Goal: Information Seeking & Learning: Learn about a topic

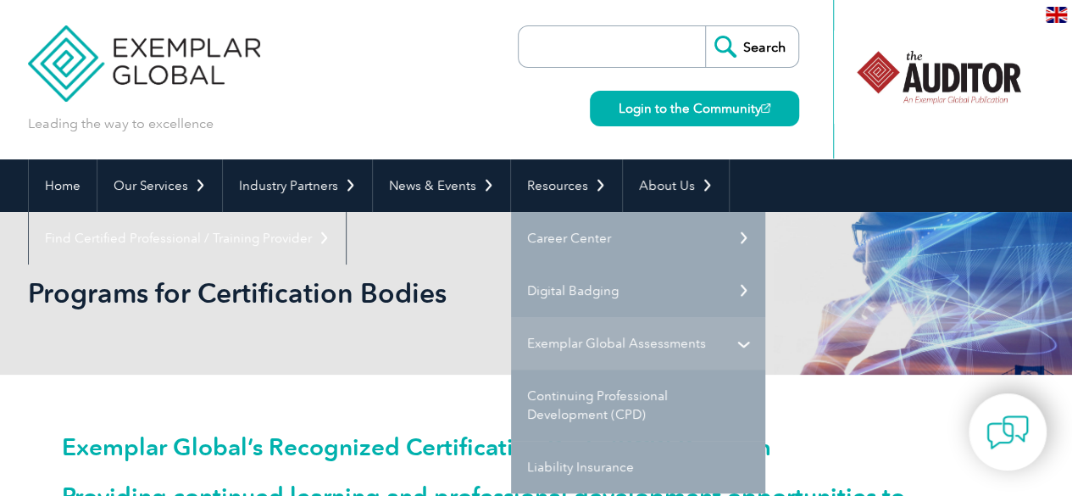
click at [608, 352] on link "Exemplar Global Assessments" at bounding box center [638, 343] width 254 height 53
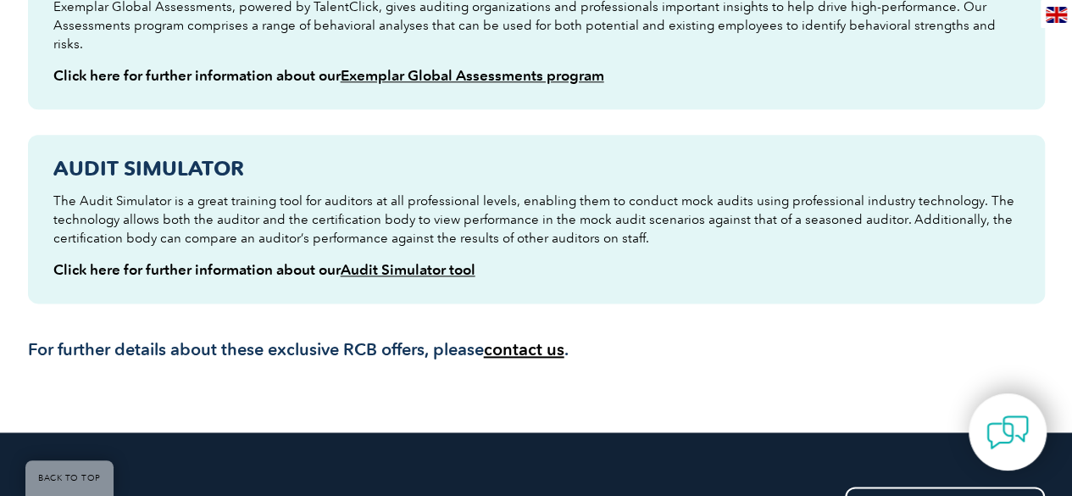
scroll to position [932, 0]
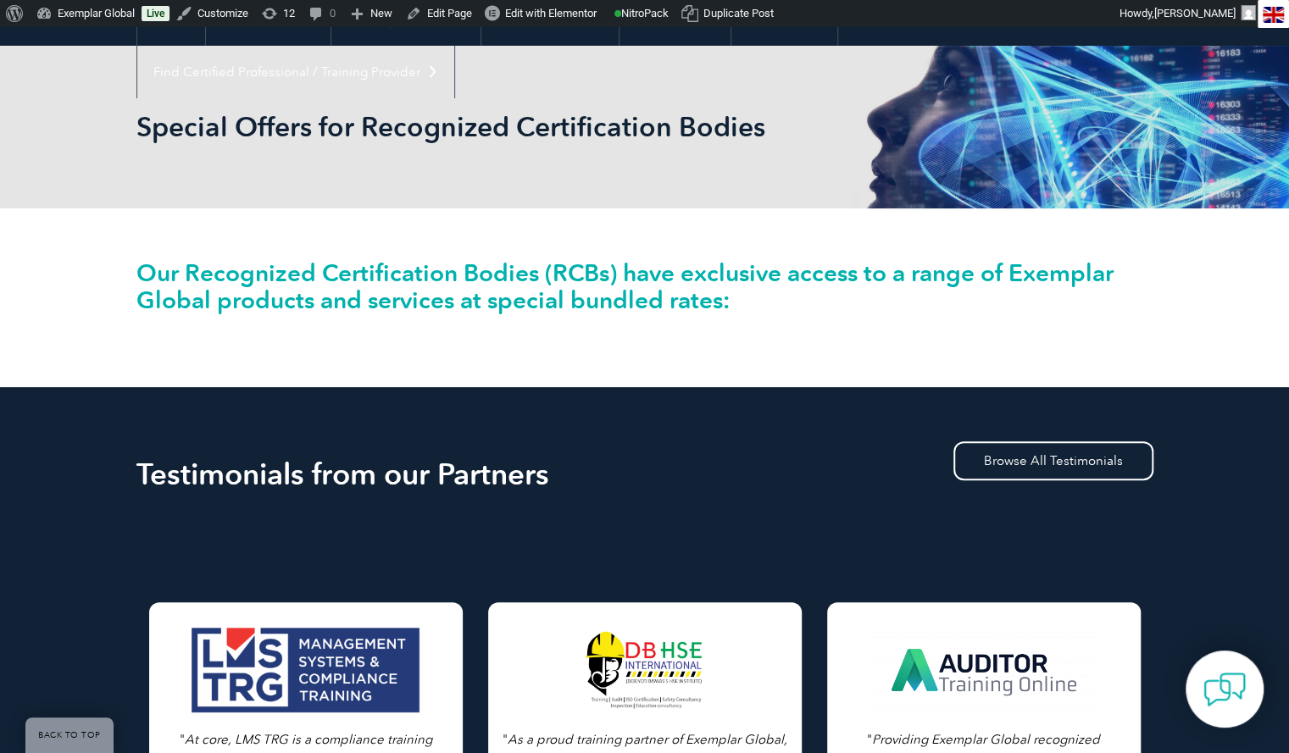
scroll to position [169, 0]
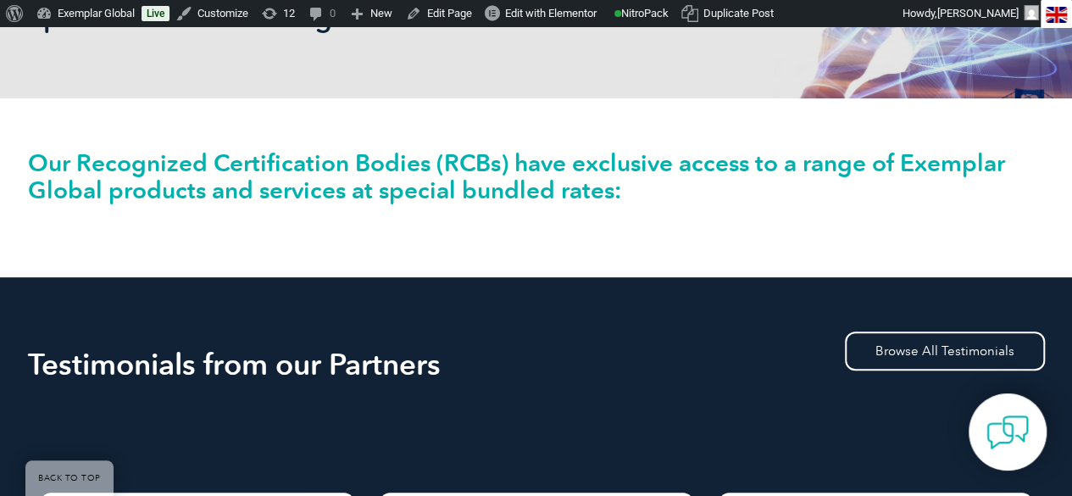
scroll to position [339, 0]
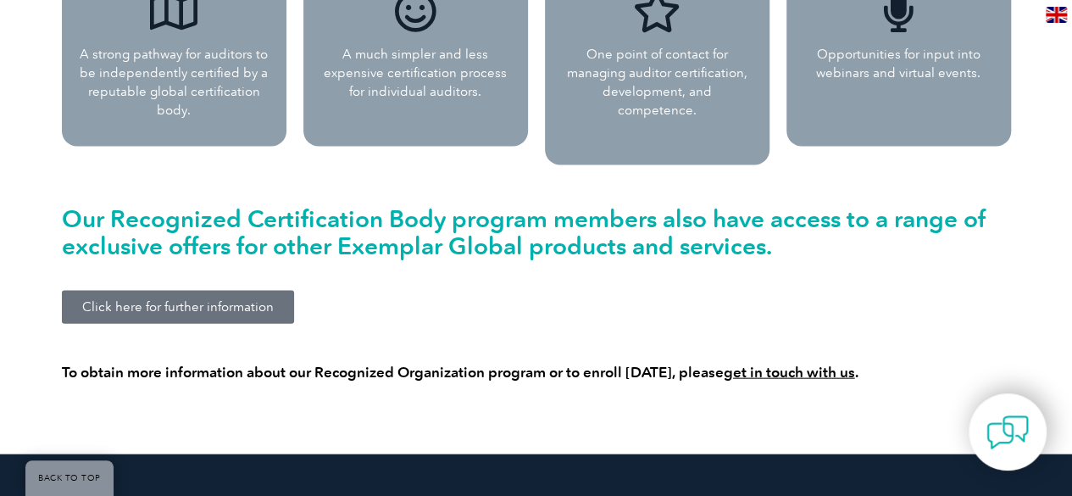
scroll to position [1694, 0]
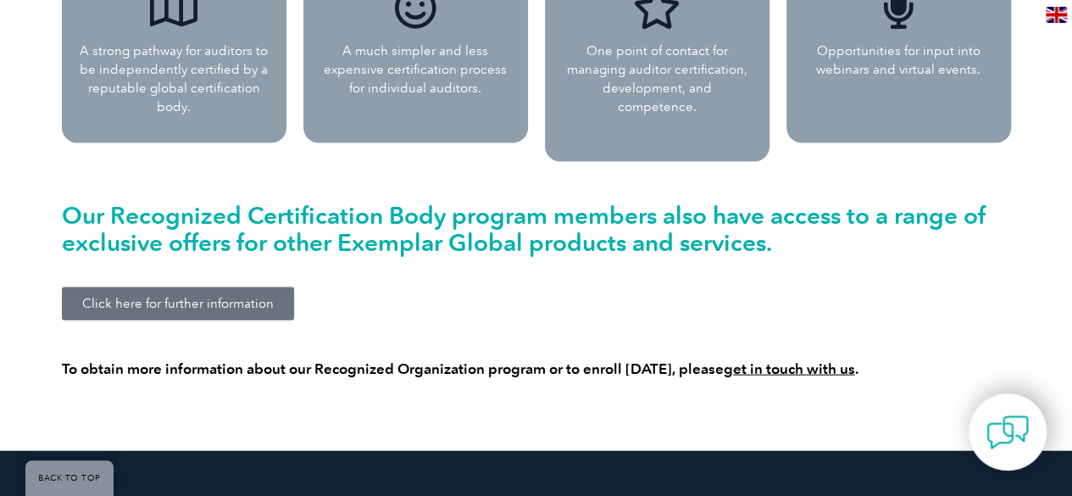
click at [207, 297] on span "Click here for further information" at bounding box center [177, 303] width 191 height 13
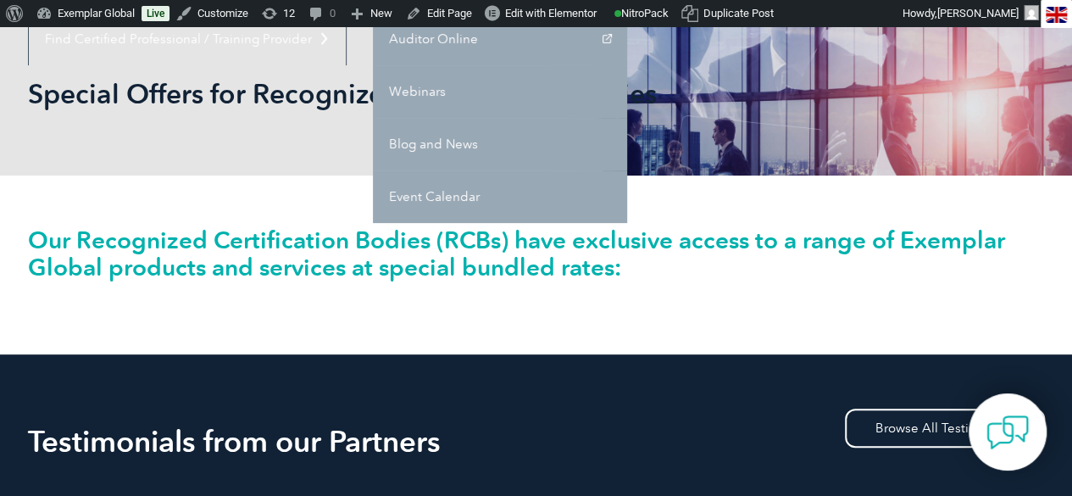
scroll to position [254, 0]
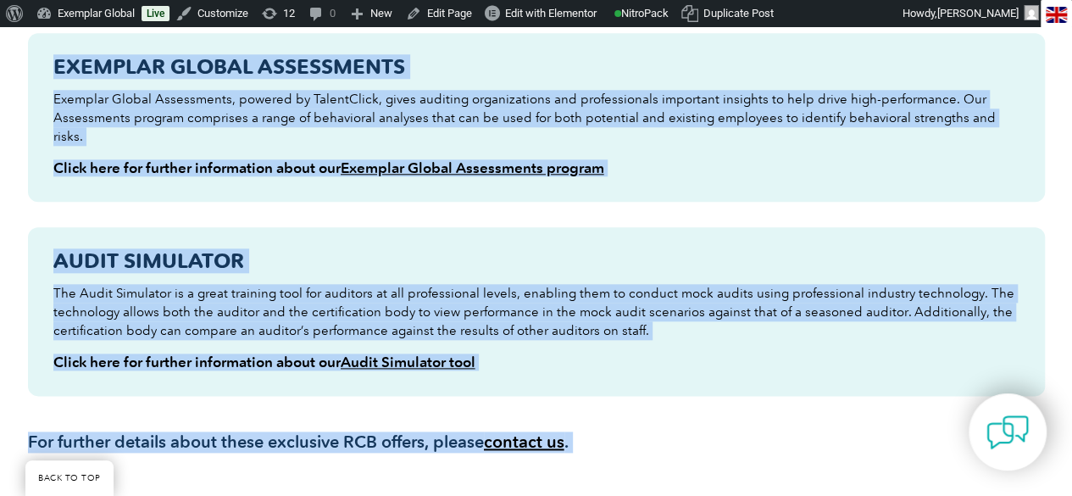
scroll to position [915, 0]
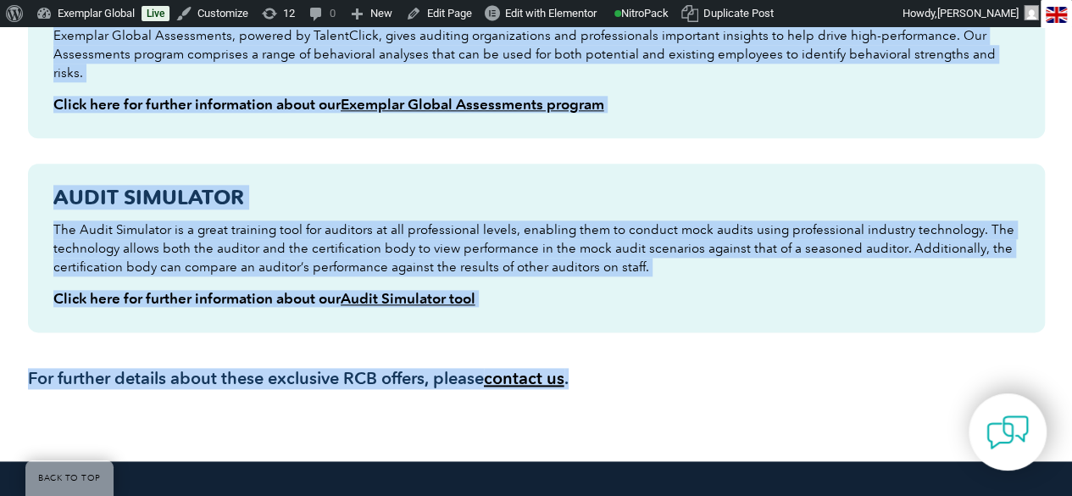
drag, startPoint x: 53, startPoint y: 228, endPoint x: 656, endPoint y: 358, distance: 617.0
copy div "Loremipsu Dolorsitametc Adipisc Elitseddo Eiusmodtempor inci Utlabore Etdolo ma…"
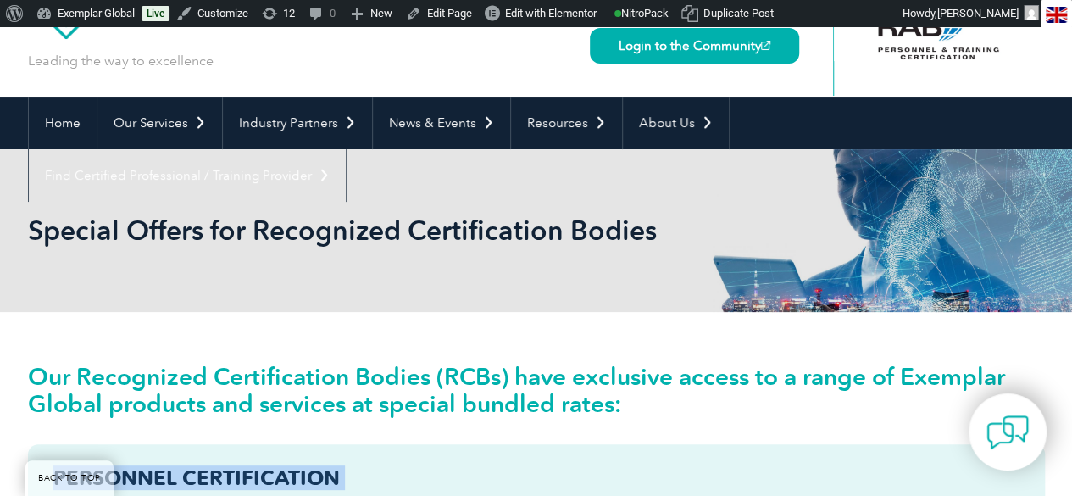
scroll to position [0, 0]
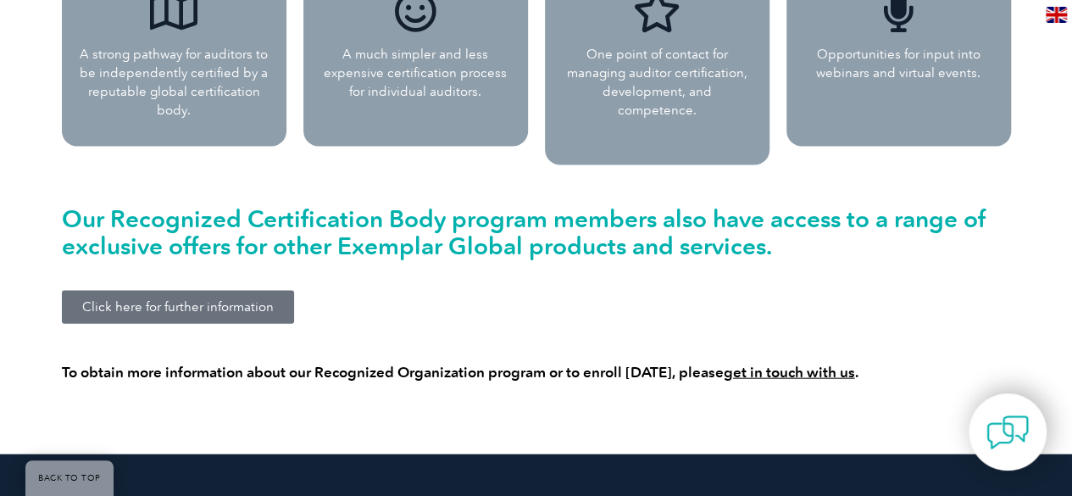
scroll to position [1694, 0]
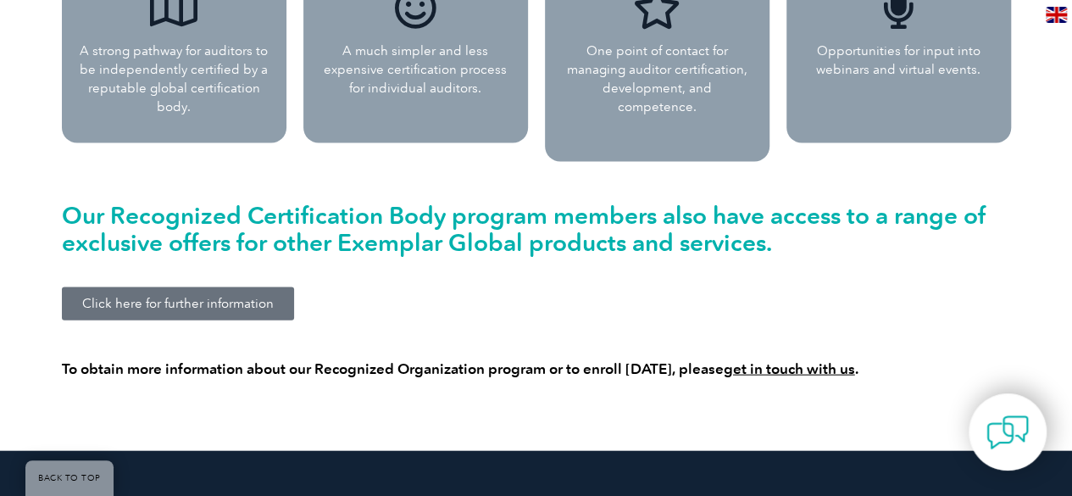
click at [196, 297] on span "Click here for further information" at bounding box center [177, 303] width 191 height 13
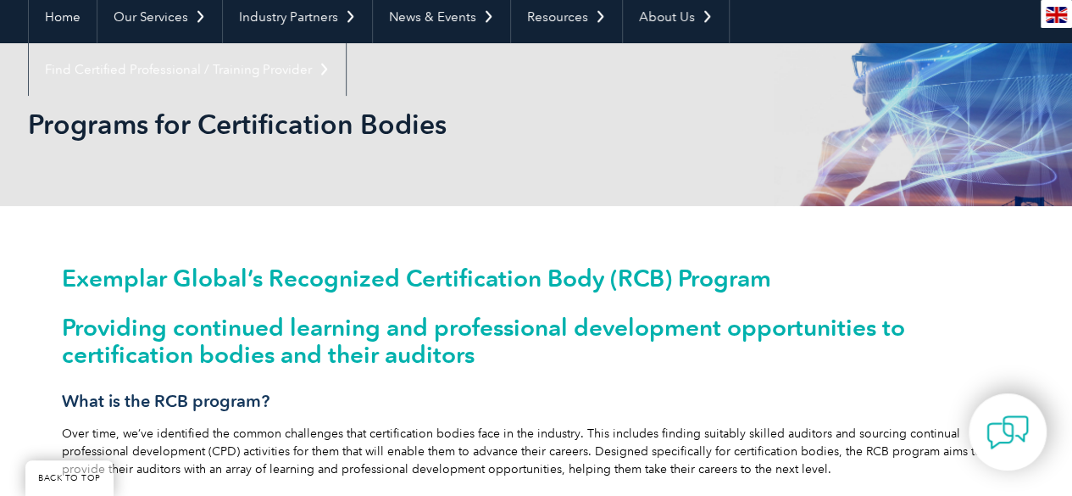
scroll to position [0, 0]
